Goal: Information Seeking & Learning: Learn about a topic

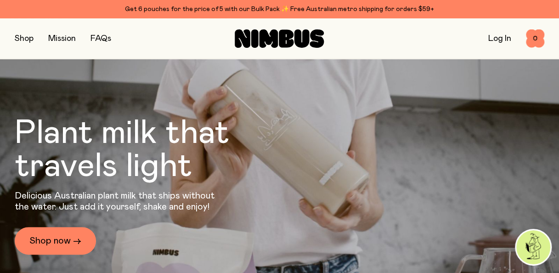
click at [110, 38] on link "FAQs" at bounding box center [100, 38] width 21 height 8
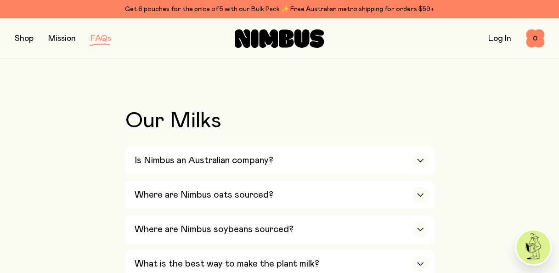
scroll to position [240, 0]
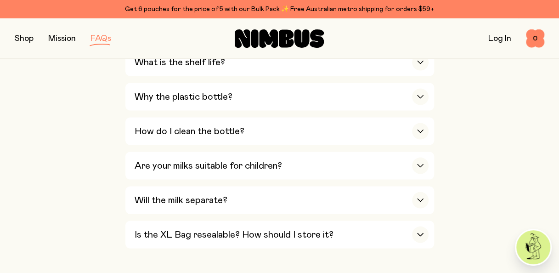
scroll to position [782, 0]
click at [308, 191] on div "Will the milk separate?" at bounding box center [281, 199] width 294 height 28
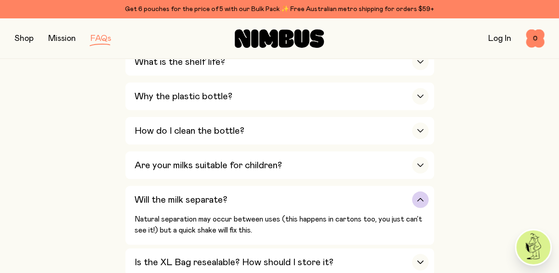
click at [315, 190] on div "Will the milk separate?" at bounding box center [281, 199] width 294 height 28
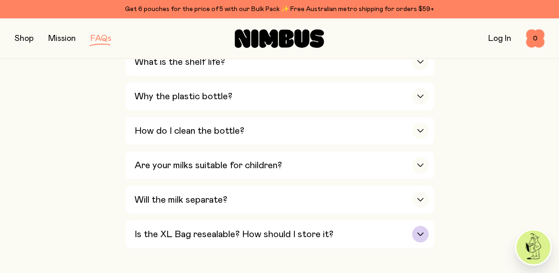
click at [331, 223] on div "Is the XL Bag resealable? How should I store it?" at bounding box center [281, 234] width 294 height 28
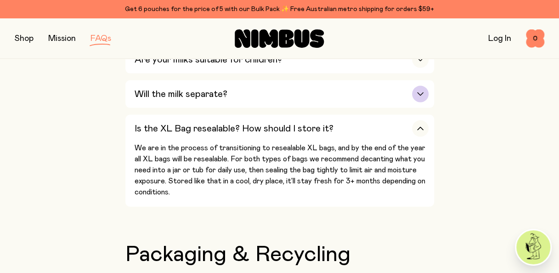
scroll to position [888, 0]
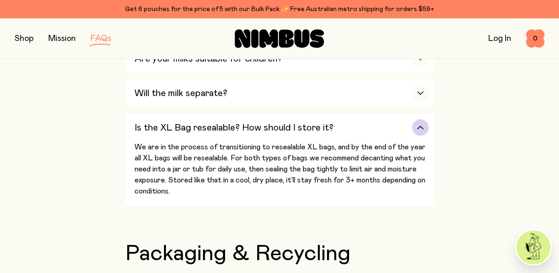
click at [295, 122] on h3 "Is the XL Bag resealable? How should I store it?" at bounding box center [233, 127] width 199 height 11
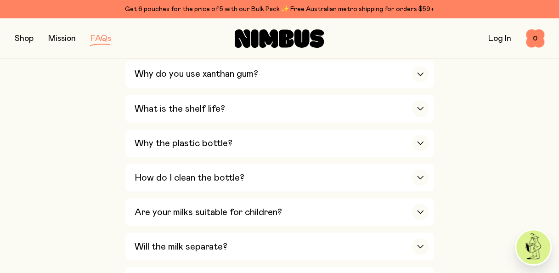
scroll to position [734, 0]
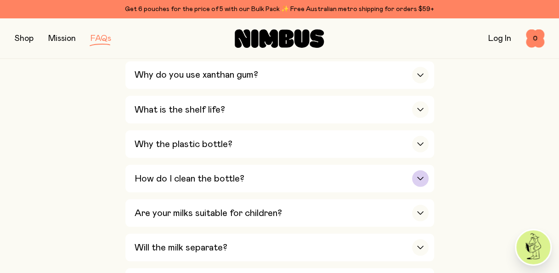
click at [273, 178] on div "How do I clean the bottle?" at bounding box center [281, 178] width 294 height 28
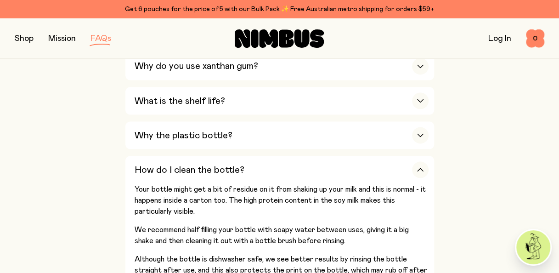
scroll to position [741, 0]
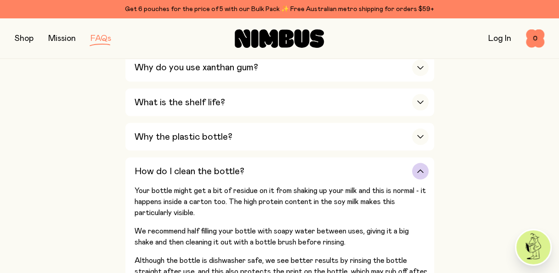
click at [283, 168] on div "How do I clean the bottle?" at bounding box center [281, 171] width 294 height 28
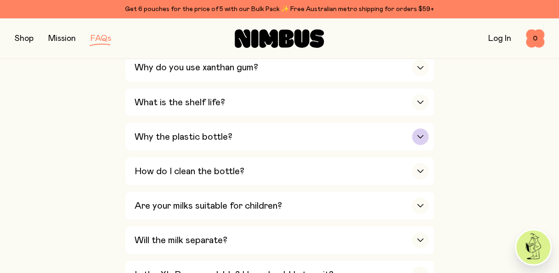
click at [279, 139] on div "Why the plastic bottle?" at bounding box center [281, 137] width 294 height 28
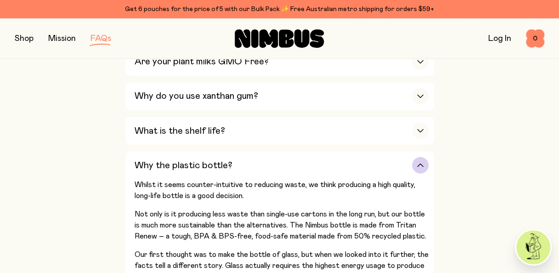
scroll to position [712, 0]
click at [321, 166] on div "Why the plastic bottle?" at bounding box center [281, 165] width 294 height 28
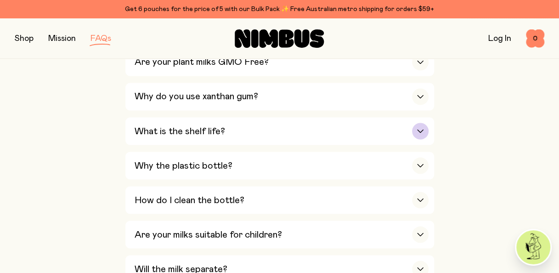
click at [313, 134] on div "What is the shelf life?" at bounding box center [281, 131] width 294 height 28
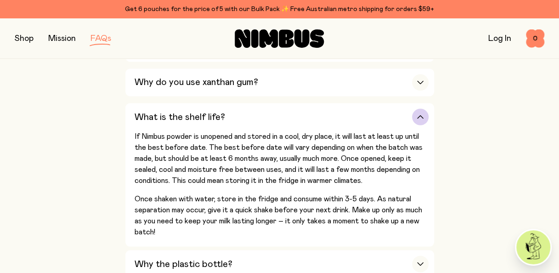
scroll to position [711, 0]
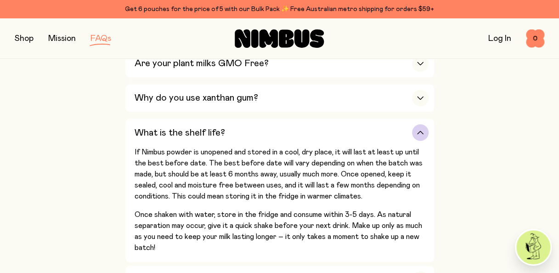
click at [304, 125] on div "What is the shelf life?" at bounding box center [281, 132] width 294 height 28
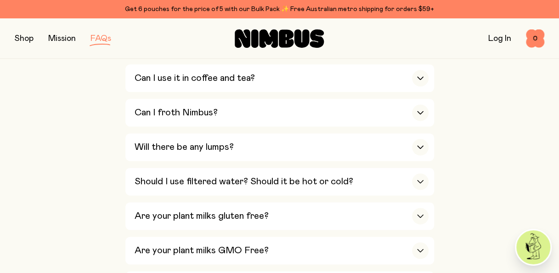
scroll to position [525, 0]
click at [332, 180] on h3 "Should I use filtered water? Should it be hot or cold?" at bounding box center [243, 180] width 218 height 11
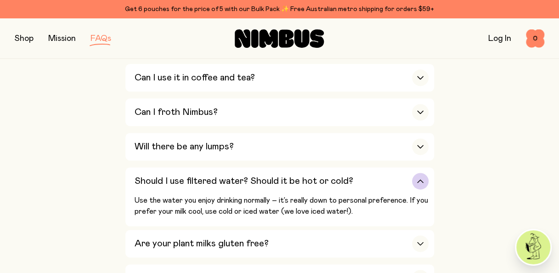
click at [371, 179] on div "Should I use filtered water? Should it be hot or cold?" at bounding box center [281, 181] width 294 height 28
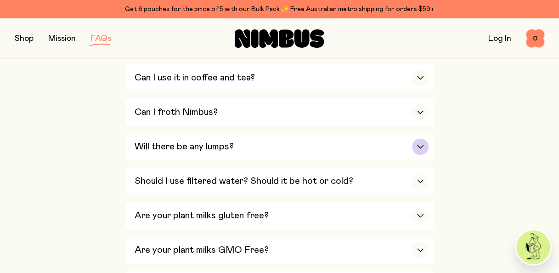
click at [310, 141] on div "Will there be any lumps?" at bounding box center [281, 147] width 294 height 28
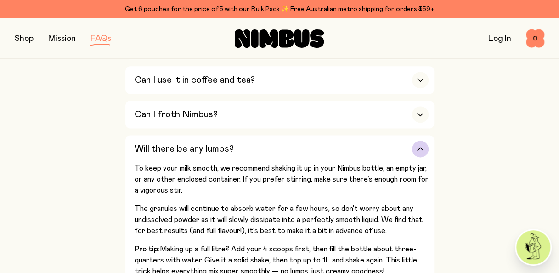
scroll to position [520, 0]
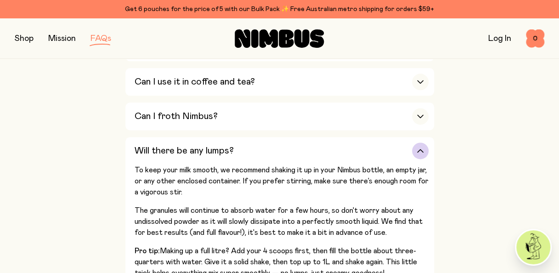
click at [269, 142] on div "Will there be any lumps?" at bounding box center [281, 151] width 294 height 28
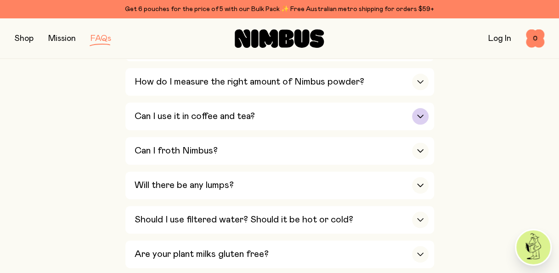
scroll to position [486, 0]
click at [276, 117] on div "Can I use it in coffee and tea?" at bounding box center [281, 117] width 294 height 28
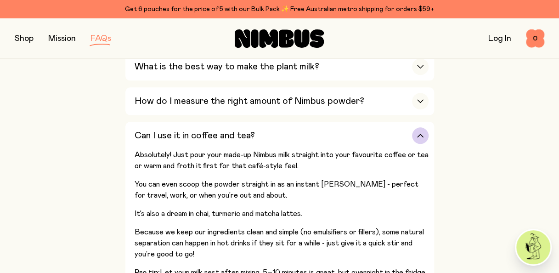
scroll to position [466, 0]
click at [307, 133] on div "Can I use it in coffee and tea?" at bounding box center [281, 136] width 294 height 28
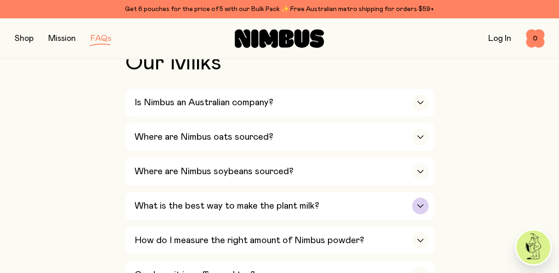
scroll to position [327, 0]
click at [323, 162] on div "Where are Nimbus soybeans sourced?" at bounding box center [281, 172] width 294 height 28
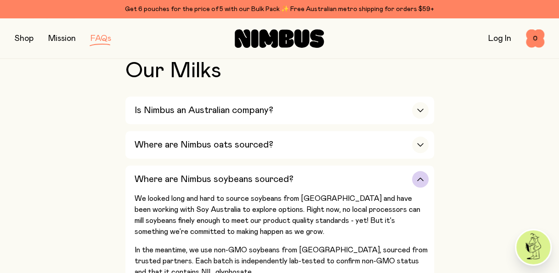
scroll to position [294, 0]
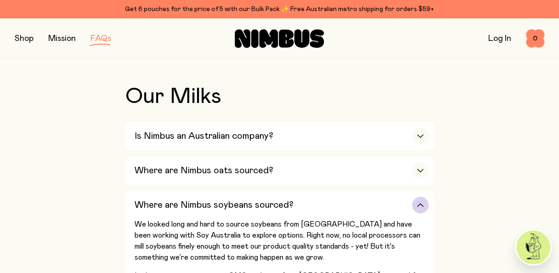
click at [313, 197] on div "Where are Nimbus soybeans sourced?" at bounding box center [281, 205] width 294 height 28
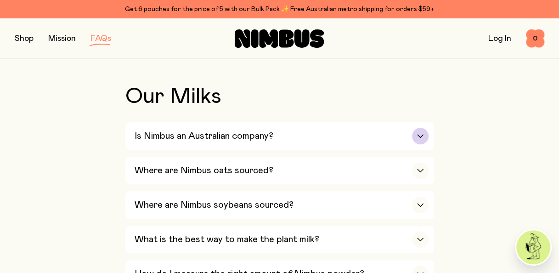
click at [322, 142] on div "Is Nimbus an Australian company?" at bounding box center [281, 136] width 294 height 28
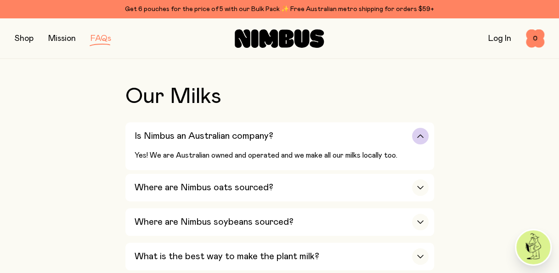
click at [322, 142] on div "Is Nimbus an Australian company?" at bounding box center [281, 136] width 294 height 28
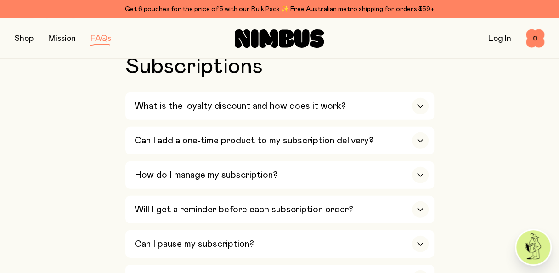
scroll to position [1226, 0]
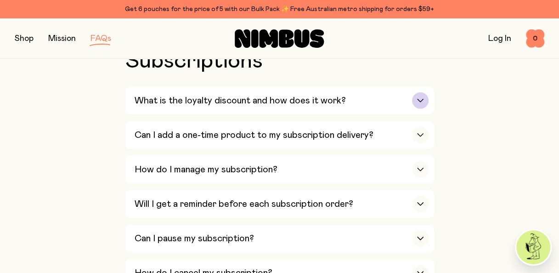
click at [357, 97] on div "What is the loyalty discount and how does it work?" at bounding box center [281, 101] width 294 height 28
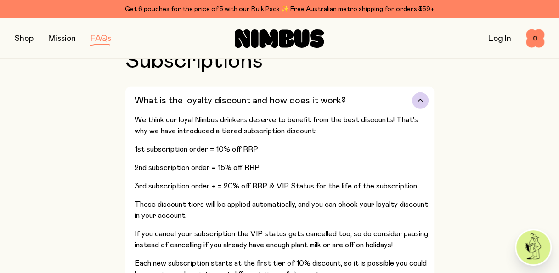
click at [357, 97] on div "What is the loyalty discount and how does it work?" at bounding box center [281, 101] width 294 height 28
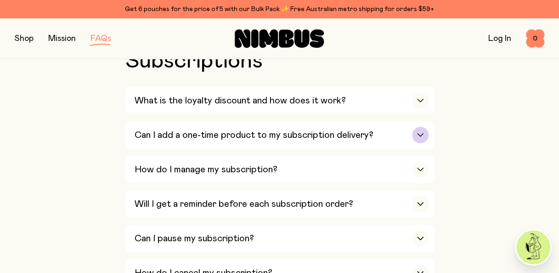
click at [383, 128] on div "Can I add a one-time product to my subscription delivery?" at bounding box center [281, 135] width 294 height 28
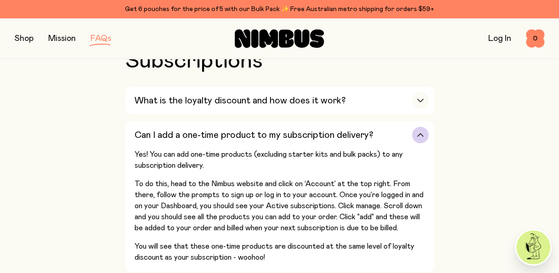
click at [383, 128] on div "Can I add a one-time product to my subscription delivery?" at bounding box center [281, 135] width 294 height 28
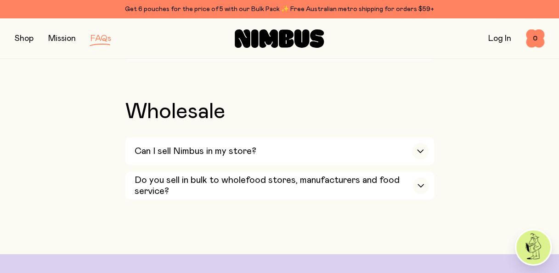
scroll to position [1730, 0]
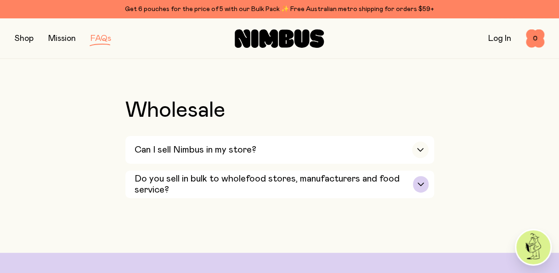
click at [331, 173] on h3 "Do you sell in bulk to wholefood stores, manufacturers and food service?" at bounding box center [273, 184] width 279 height 22
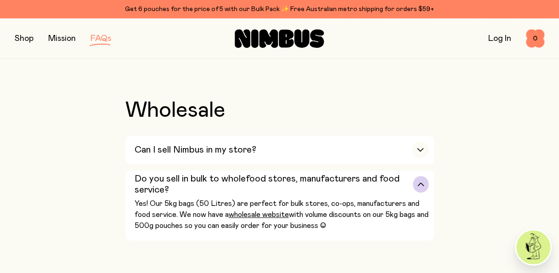
scroll to position [1754, 0]
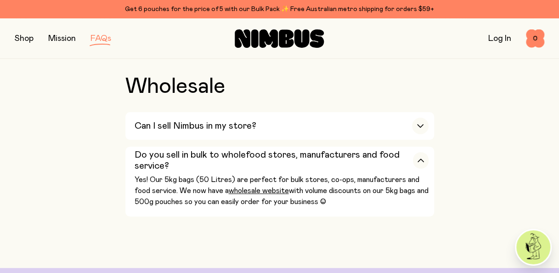
click at [19, 41] on button "button" at bounding box center [24, 38] width 19 height 13
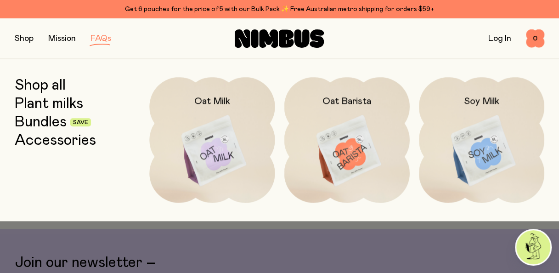
scroll to position [1862, 0]
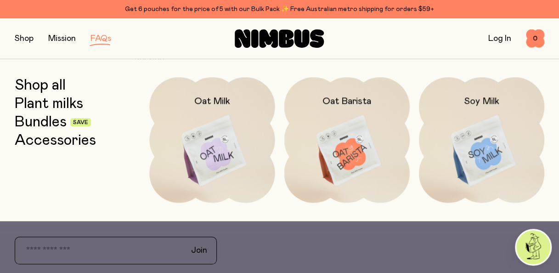
click at [464, 158] on img at bounding box center [481, 150] width 125 height 147
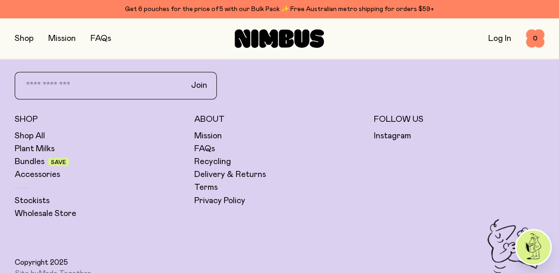
scroll to position [2320, 0]
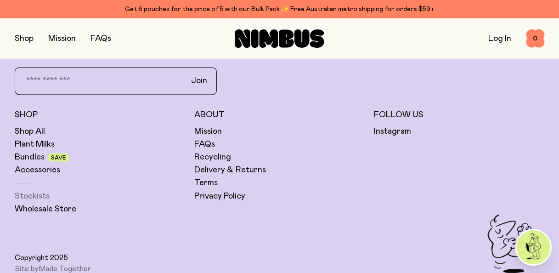
click at [21, 196] on link "Stockists" at bounding box center [32, 195] width 35 height 11
